Goal: Information Seeking & Learning: Find specific page/section

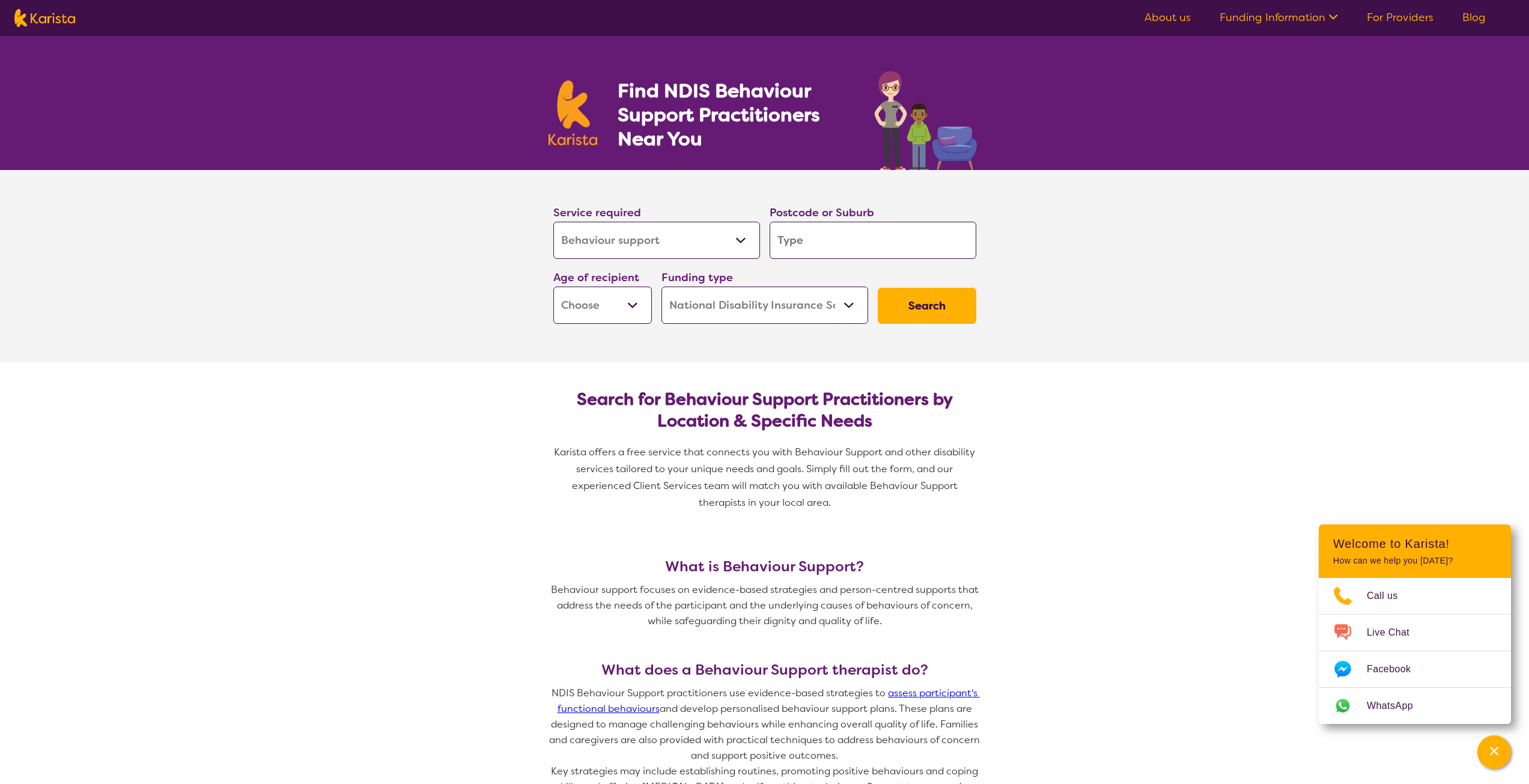
select select "Behaviour support"
select select "NDIS"
select select "Behaviour support"
select select "NDIS"
click at [654, 242] on select "Allied Health Assistant Assessment ([MEDICAL_DATA] or [MEDICAL_DATA]) Behaviour…" at bounding box center [656, 240] width 207 height 37
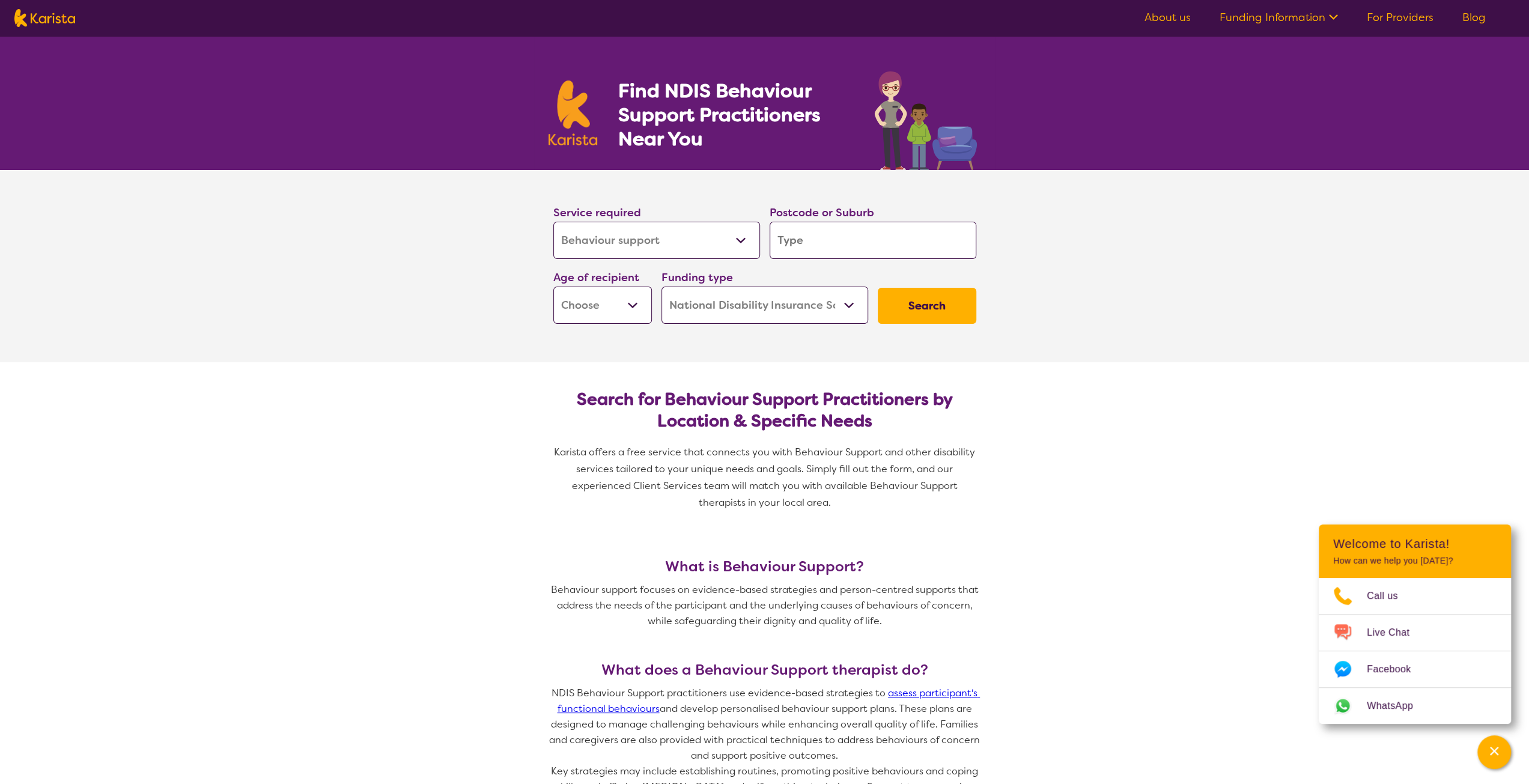
click at [553, 222] on select "Allied Health Assistant Assessment ([MEDICAL_DATA] or [MEDICAL_DATA]) Behaviour…" at bounding box center [656, 240] width 207 height 37
click at [803, 237] on input "search" at bounding box center [873, 240] width 207 height 37
click at [613, 305] on select "Early Childhood - 0 to 9 Child - 10 to 11 Adolescent - 12 to 17 Adult - 18 to 6…" at bounding box center [602, 305] width 98 height 37
select select "EC"
click at [553, 286] on select "Early Childhood - 0 to 9 Child - 10 to 11 Adolescent - 12 to 17 Adult - 18 to 6…" at bounding box center [602, 305] width 98 height 37
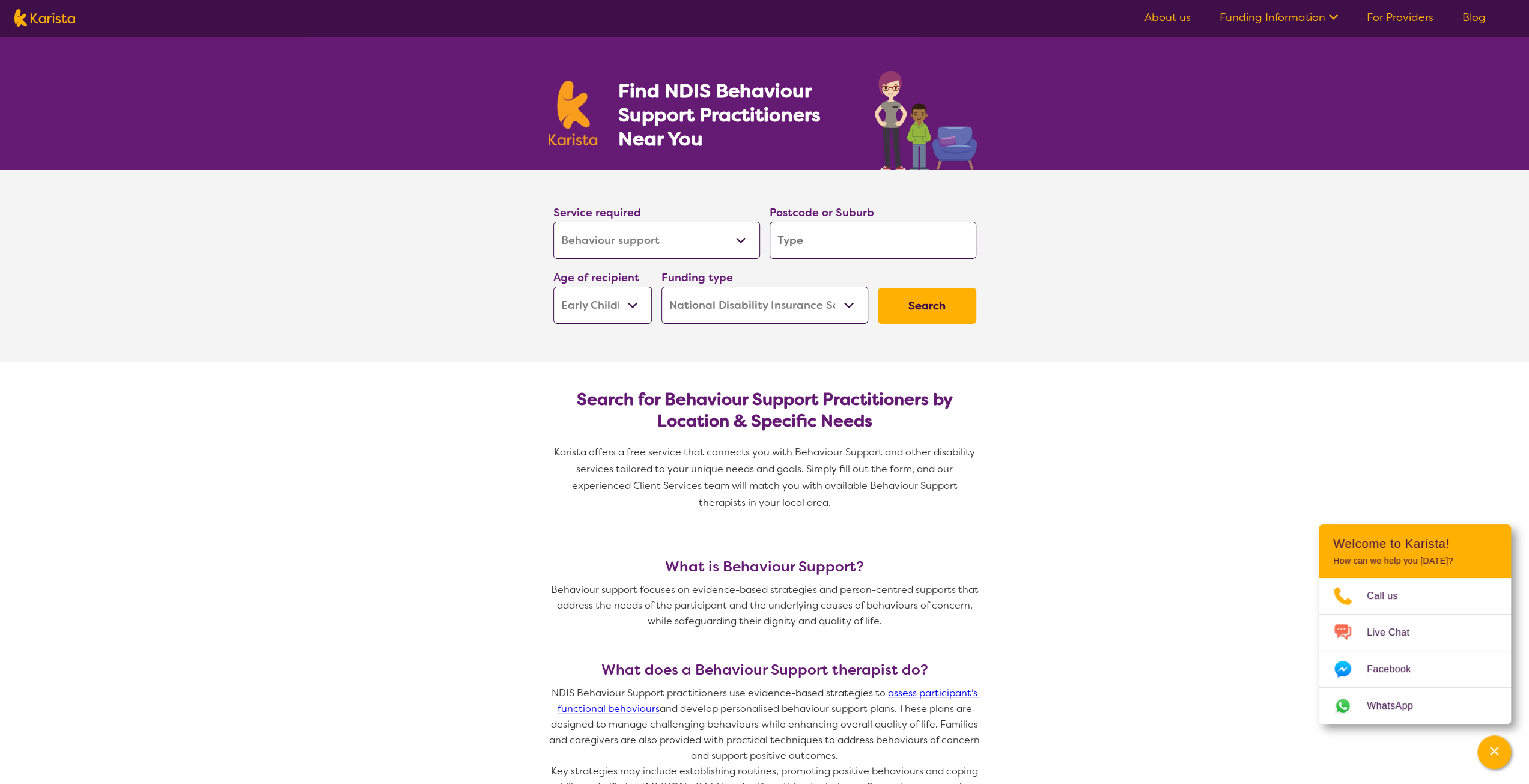
select select "EC"
click at [737, 318] on select "Home Care Package (HCP) National Disability Insurance Scheme (NDIS) I don't know" at bounding box center [764, 305] width 207 height 37
select select "i-don-t-know"
click at [661, 286] on select "Home Care Package (HCP) National Disability Insurance Scheme (NDIS) I don't know" at bounding box center [764, 305] width 207 height 37
select select "i-don-t-know"
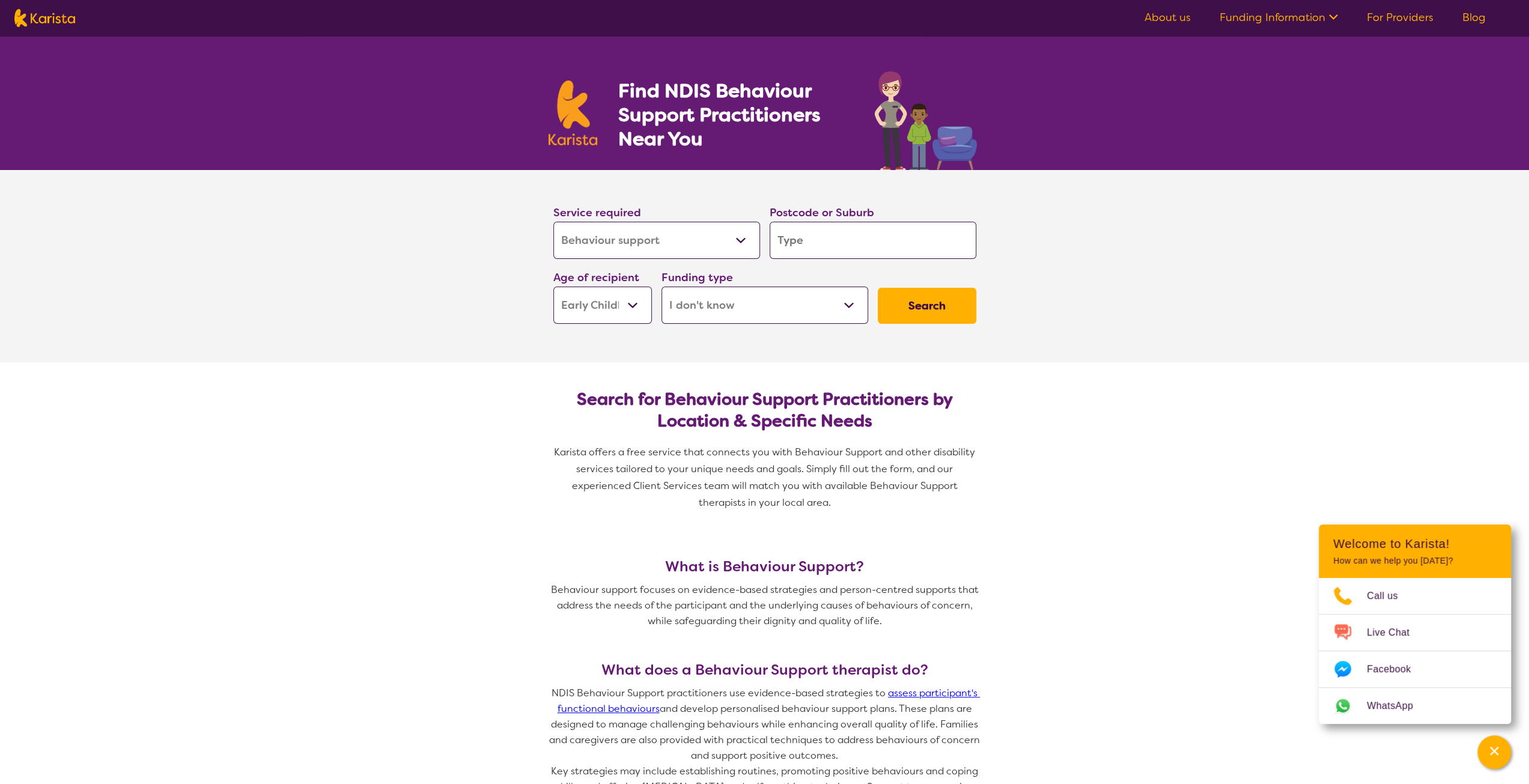
click at [956, 314] on button "Search" at bounding box center [926, 306] width 98 height 36
click at [839, 241] on input "search" at bounding box center [873, 240] width 207 height 37
type input "5070"
select select "NDIS"
type input "5070"
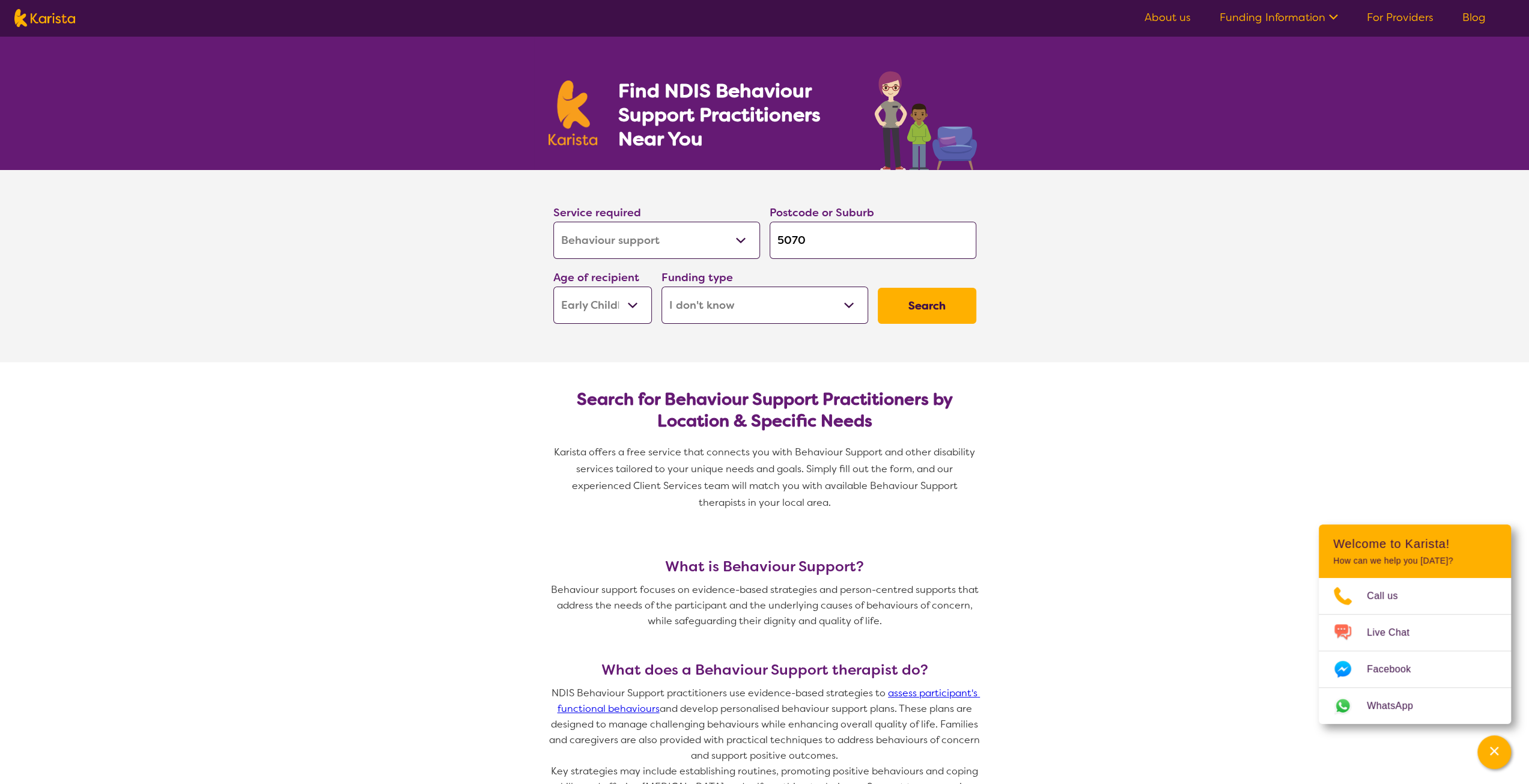
select select "NDIS"
click at [900, 299] on button "Search" at bounding box center [926, 306] width 98 height 36
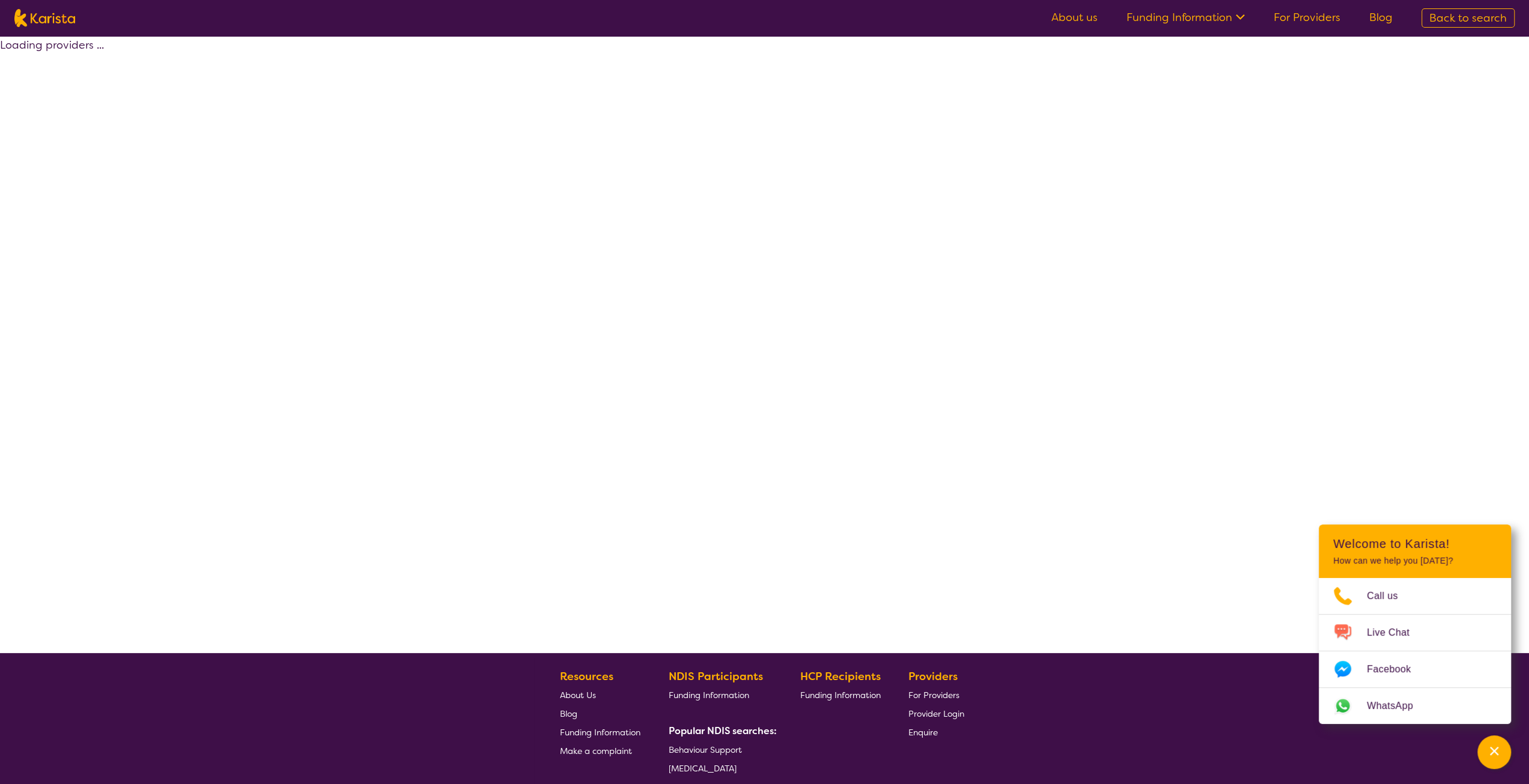
select select "by_score"
